Goal: Transaction & Acquisition: Subscribe to service/newsletter

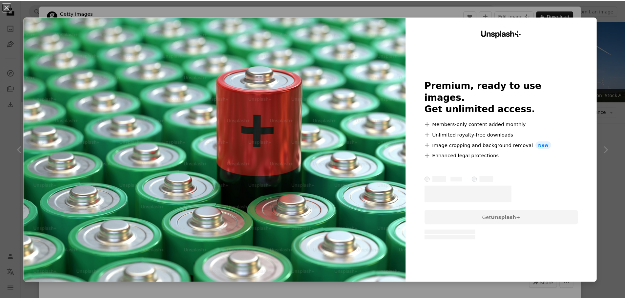
scroll to position [386, 0]
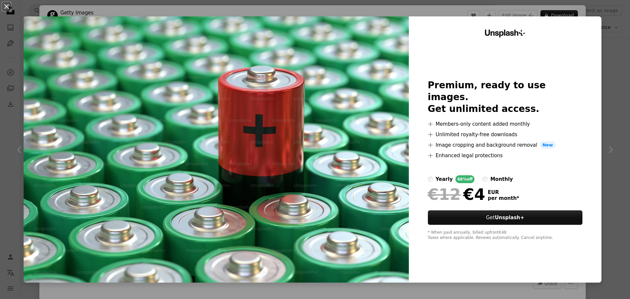
click at [612, 60] on div "An X shape Unsplash+ Premium, ready to use images. Get unlimited access. A plus…" at bounding box center [315, 149] width 630 height 299
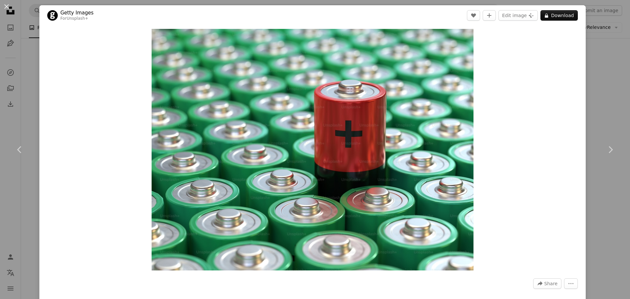
click at [586, 14] on div "An X shape Chevron left Chevron right Getty Images For Unsplash+ A heart A plus…" at bounding box center [315, 149] width 630 height 299
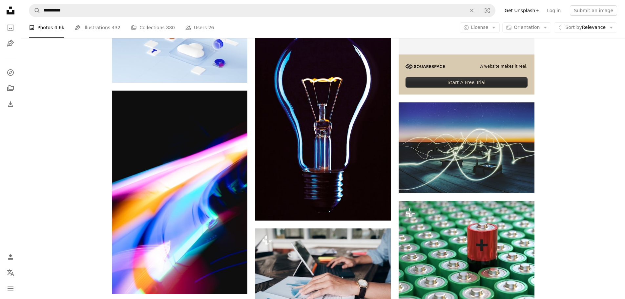
scroll to position [518, 0]
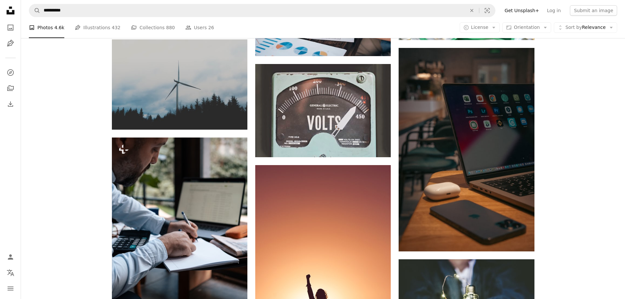
click at [600, 144] on div "Plus sign for Unsplash+ A heart A plus sign Getty Images For Unsplash+ A lock D…" at bounding box center [323, 203] width 604 height 1095
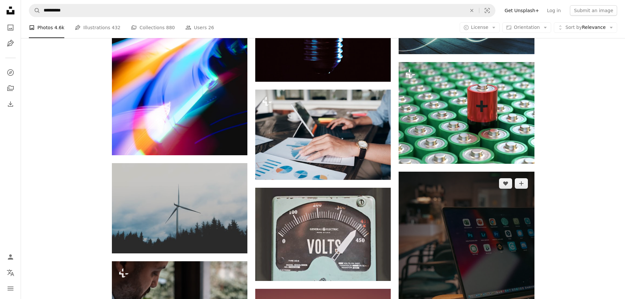
scroll to position [394, 0]
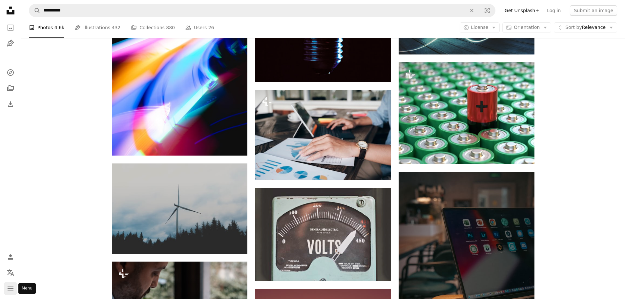
click at [10, 287] on icon "navigation menu" at bounding box center [11, 288] width 8 height 8
